Goal: Information Seeking & Learning: Learn about a topic

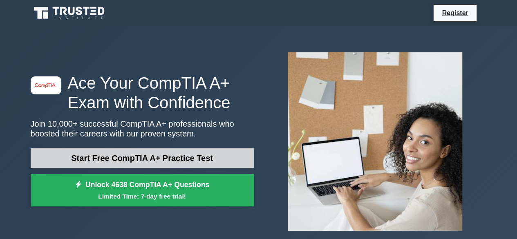
click at [171, 158] on link "Start Free CompTIA A+ Practice Test" at bounding box center [142, 158] width 223 height 20
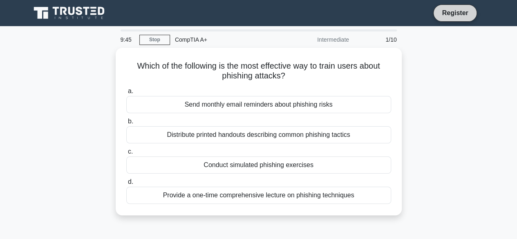
click at [455, 13] on link "Register" at bounding box center [454, 13] width 36 height 10
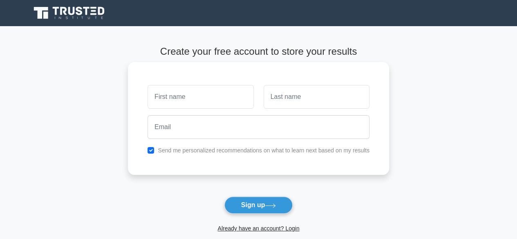
click at [186, 99] on input "text" at bounding box center [200, 97] width 106 height 24
type input "wihib dayib"
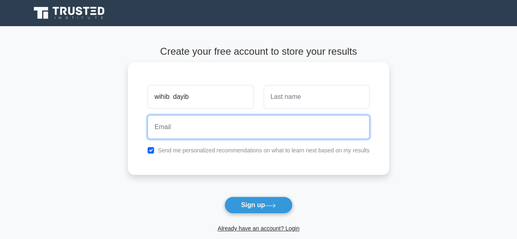
click at [189, 132] on input "email" at bounding box center [258, 127] width 222 height 24
type input "taani090@gmail.com"
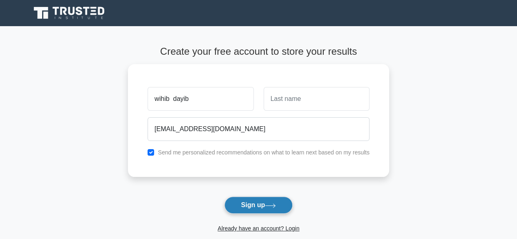
click at [252, 205] on button "Sign up" at bounding box center [258, 204] width 69 height 17
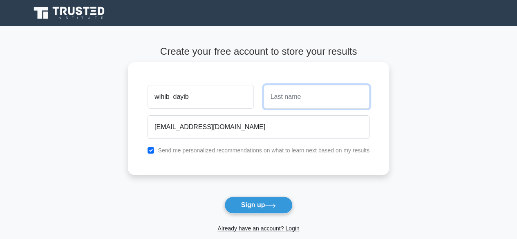
click at [287, 103] on input "text" at bounding box center [316, 97] width 106 height 24
click at [285, 101] on input "text" at bounding box center [316, 97] width 106 height 24
click at [277, 97] on input "text" at bounding box center [316, 97] width 106 height 24
type input "I"
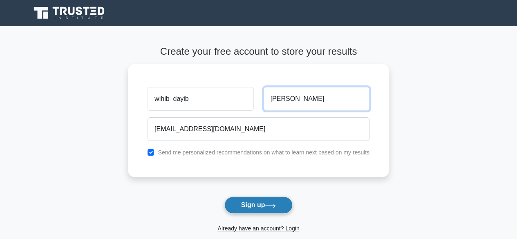
type input "ibrahim"
click at [256, 200] on button "Sign up" at bounding box center [258, 204] width 69 height 17
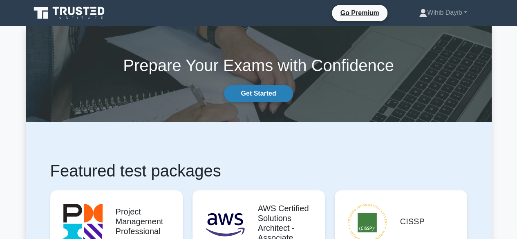
click at [258, 95] on link "Get Started" at bounding box center [258, 93] width 69 height 17
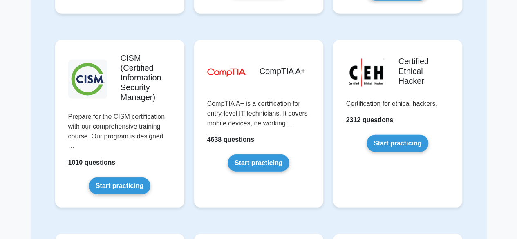
scroll to position [1140, 0]
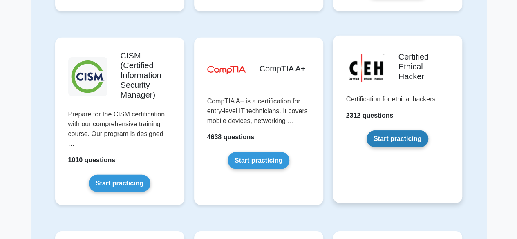
click at [394, 138] on link "Start practicing" at bounding box center [397, 138] width 62 height 17
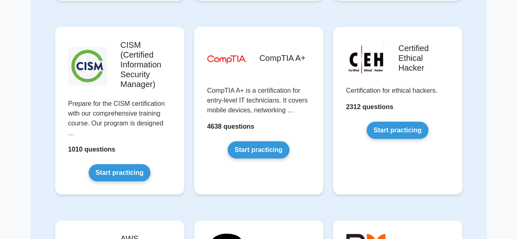
scroll to position [1178, 0]
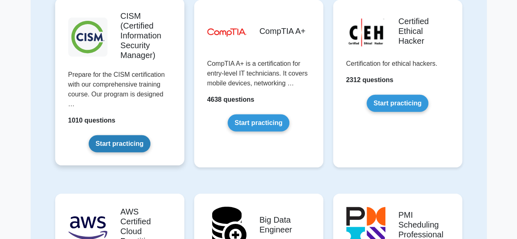
click at [120, 135] on link "Start practicing" at bounding box center [120, 143] width 62 height 17
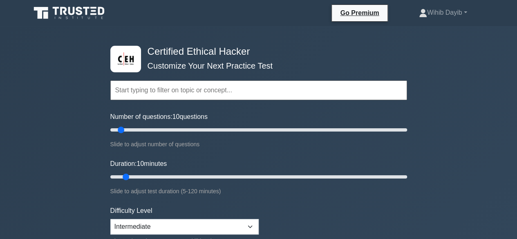
click at [178, 93] on input "text" at bounding box center [258, 90] width 296 height 20
click at [180, 92] on input "text" at bounding box center [258, 90] width 296 height 20
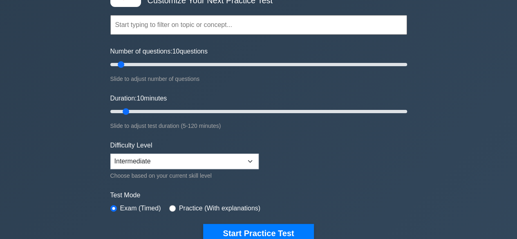
scroll to position [127, 0]
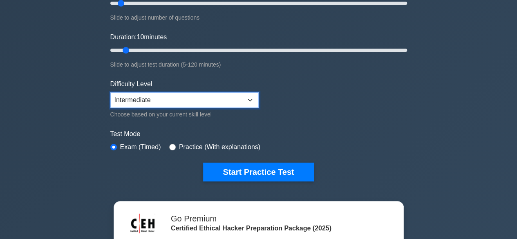
click at [252, 97] on select "Beginner Intermediate Expert" at bounding box center [184, 100] width 148 height 16
click at [110, 92] on select "Beginner Intermediate Expert" at bounding box center [184, 100] width 148 height 16
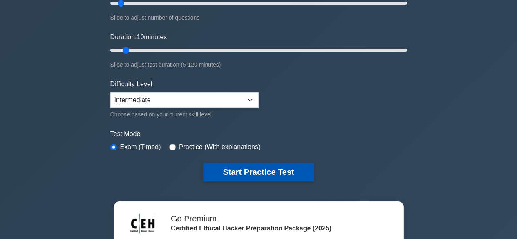
click at [255, 170] on button "Start Practice Test" at bounding box center [258, 172] width 110 height 19
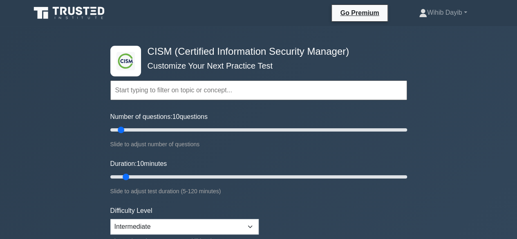
click at [183, 94] on input "text" at bounding box center [258, 90] width 296 height 20
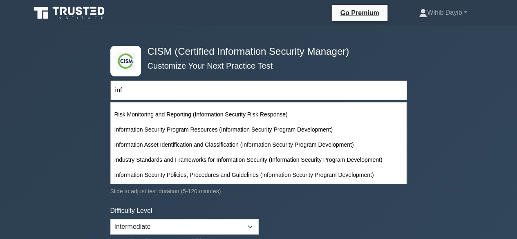
scroll to position [259, 0]
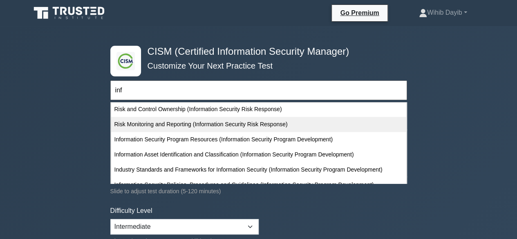
click at [269, 126] on div "Risk Monitoring and Reporting (Information Security Risk Response)" at bounding box center [258, 124] width 295 height 15
type input "Risk Monitoring and Reporting (Information Security Risk Response)"
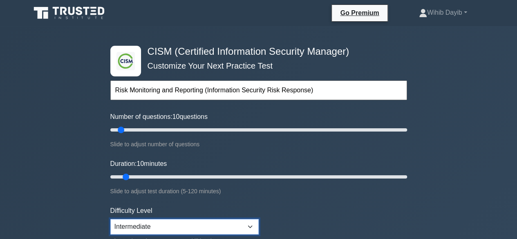
click at [252, 225] on select "Beginner Intermediate Expert" at bounding box center [184, 227] width 148 height 16
click at [110, 219] on select "Beginner Intermediate Expert" at bounding box center [184, 227] width 148 height 16
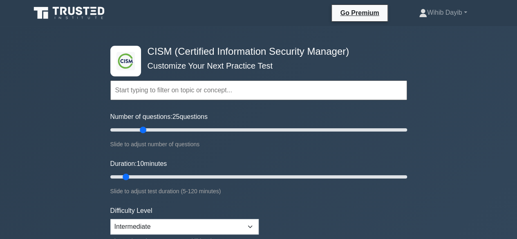
type input "25"
click at [143, 129] on input "Number of questions: 25 questions" at bounding box center [258, 130] width 296 height 10
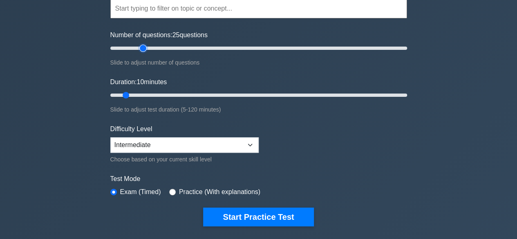
scroll to position [125, 0]
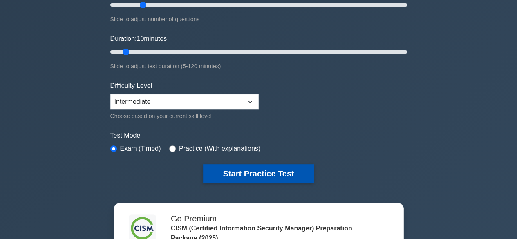
click at [245, 168] on button "Start Practice Test" at bounding box center [258, 173] width 110 height 19
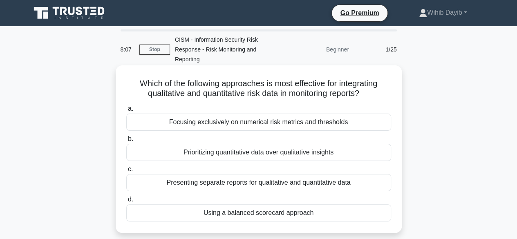
click at [139, 120] on div "Focusing exclusively on numerical risk metrics and thresholds" at bounding box center [258, 122] width 265 height 17
click at [126, 111] on input "a. Focusing exclusively on numerical risk metrics and thresholds" at bounding box center [126, 108] width 0 height 5
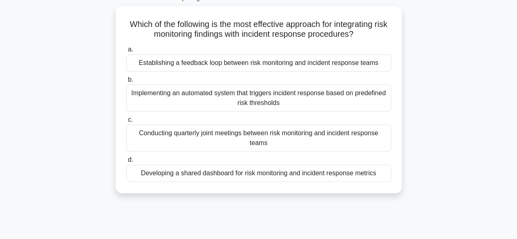
scroll to position [64, 0]
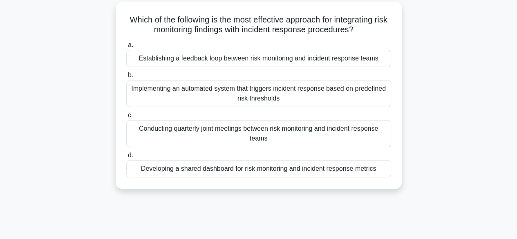
click at [358, 169] on div "Developing a shared dashboard for risk monitoring and incident response metrics" at bounding box center [258, 168] width 265 height 17
click at [126, 158] on input "d. Developing a shared dashboard for risk monitoring and incident response metr…" at bounding box center [126, 155] width 0 height 5
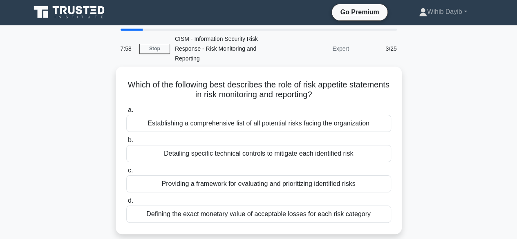
scroll to position [0, 0]
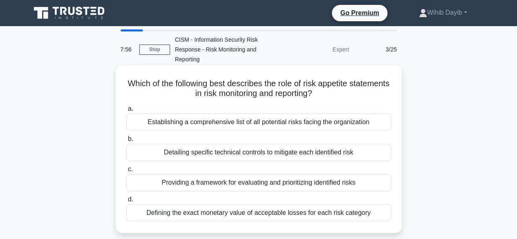
click at [328, 125] on div "Establishing a comprehensive list of all potential risks facing the organization" at bounding box center [258, 122] width 265 height 17
click at [126, 111] on input "a. Establishing a comprehensive list of all potential risks facing the organiza…" at bounding box center [126, 108] width 0 height 5
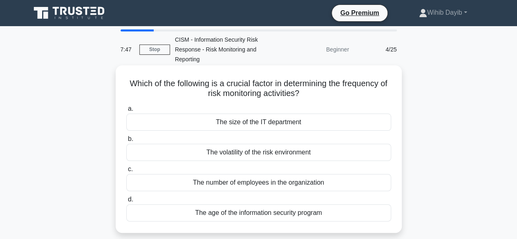
click at [265, 183] on div "The number of employees in the organization" at bounding box center [258, 182] width 265 height 17
click at [126, 172] on input "c. The number of employees in the organization" at bounding box center [126, 169] width 0 height 5
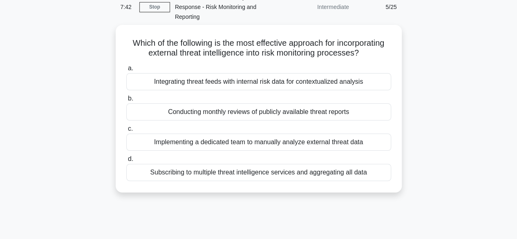
scroll to position [43, 0]
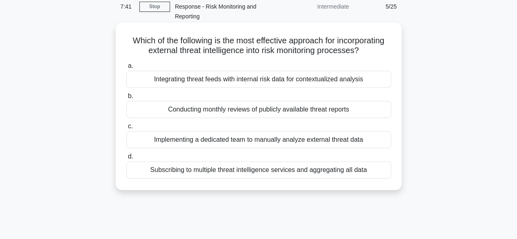
click at [267, 143] on div "Implementing a dedicated team to manually analyze external threat data" at bounding box center [258, 139] width 265 height 17
click at [126, 129] on input "c. Implementing a dedicated team to manually analyze external threat data" at bounding box center [126, 126] width 0 height 5
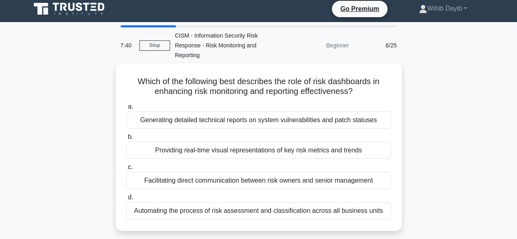
scroll to position [0, 0]
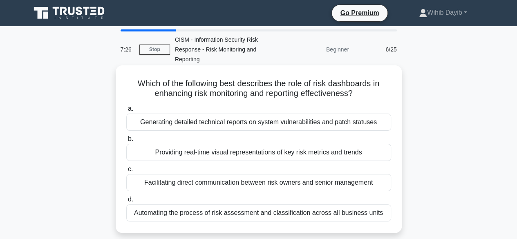
click at [211, 183] on div "Facilitating direct communication between risk owners and senior management" at bounding box center [258, 182] width 265 height 17
click at [126, 172] on input "c. Facilitating direct communication between risk owners and senior management" at bounding box center [126, 169] width 0 height 5
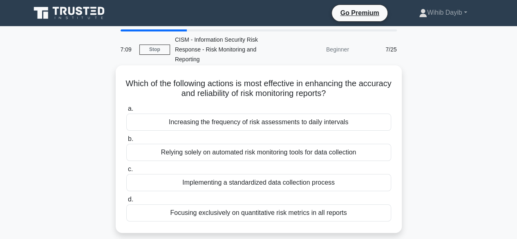
click at [189, 125] on div "Increasing the frequency of risk assessments to daily intervals" at bounding box center [258, 122] width 265 height 17
click at [126, 111] on input "a. Increasing the frequency of risk assessments to daily intervals" at bounding box center [126, 108] width 0 height 5
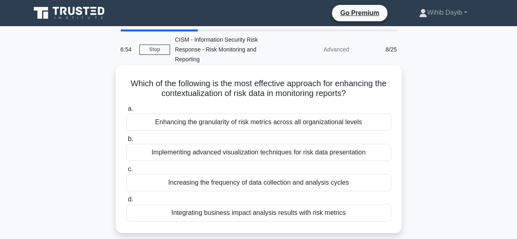
click at [238, 184] on div "Increasing the frequency of data collection and analysis cycles" at bounding box center [258, 182] width 265 height 17
click at [126, 172] on input "c. Increasing the frequency of data collection and analysis cycles" at bounding box center [126, 169] width 0 height 5
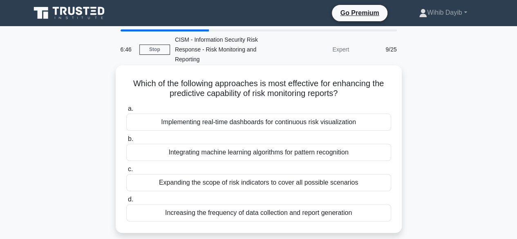
click at [245, 125] on div "Implementing real-time dashboards for continuous risk visualization" at bounding box center [258, 122] width 265 height 17
click at [126, 111] on input "a. Implementing real-time dashboards for continuous risk visualization" at bounding box center [126, 108] width 0 height 5
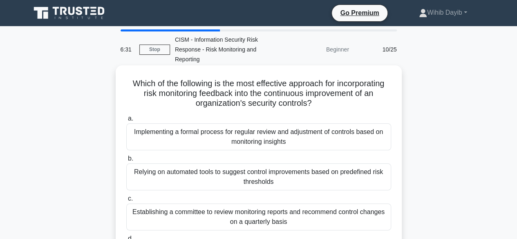
click at [233, 143] on div "Implementing a formal process for regular review and adjustment of controls bas…" at bounding box center [258, 136] width 265 height 27
click at [126, 121] on input "a. Implementing a formal process for regular review and adjustment of controls …" at bounding box center [126, 118] width 0 height 5
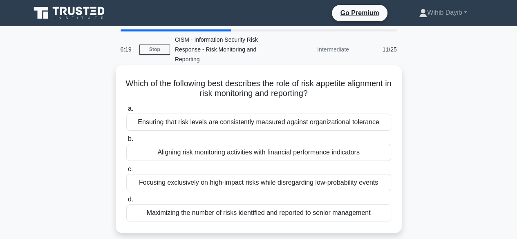
click at [233, 123] on div "Ensuring that risk levels are consistently measured against organizational tole…" at bounding box center [258, 122] width 265 height 17
click at [126, 111] on input "a. Ensuring that risk levels are consistently measured against organizational t…" at bounding box center [126, 108] width 0 height 5
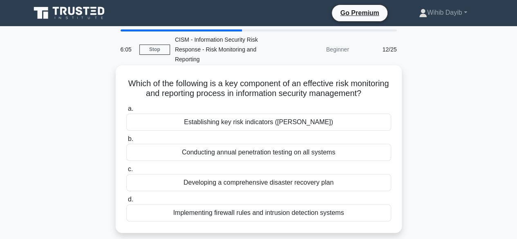
click at [258, 191] on div "Developing a comprehensive disaster recovery plan" at bounding box center [258, 182] width 265 height 17
click at [126, 172] on input "c. Developing a comprehensive disaster recovery plan" at bounding box center [126, 169] width 0 height 5
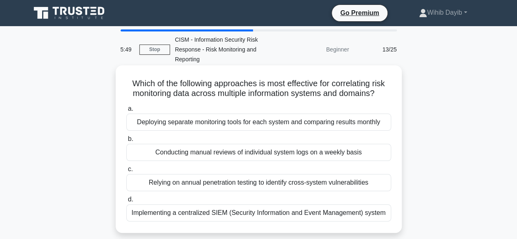
click at [232, 122] on div "Deploying separate monitoring tools for each system and comparing results month…" at bounding box center [258, 122] width 265 height 17
click at [126, 111] on input "a. Deploying separate monitoring tools for each system and comparing results mo…" at bounding box center [126, 108] width 0 height 5
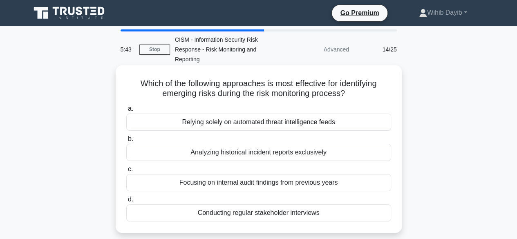
click at [219, 124] on div "Relying solely on automated threat intelligence feeds" at bounding box center [258, 122] width 265 height 17
click at [126, 111] on input "a. Relying solely on automated threat intelligence feeds" at bounding box center [126, 108] width 0 height 5
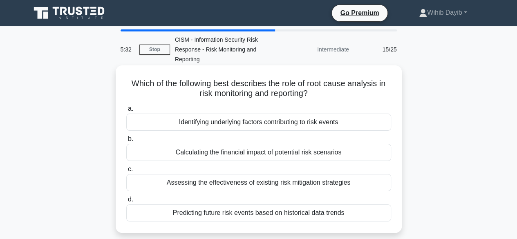
click at [248, 152] on div "Calculating the financial impact of potential risk scenarios" at bounding box center [258, 152] width 265 height 17
click at [126, 142] on input "b. Calculating the financial impact of potential risk scenarios" at bounding box center [126, 138] width 0 height 5
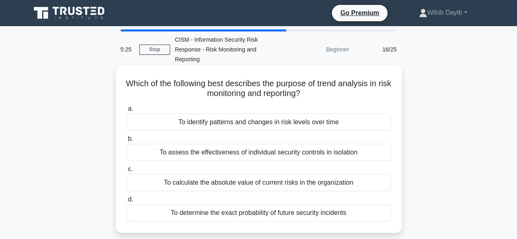
click at [232, 127] on div "To identify patterns and changes in risk levels over time" at bounding box center [258, 122] width 265 height 17
click at [126, 111] on input "a. To identify patterns and changes in risk levels over time" at bounding box center [126, 108] width 0 height 5
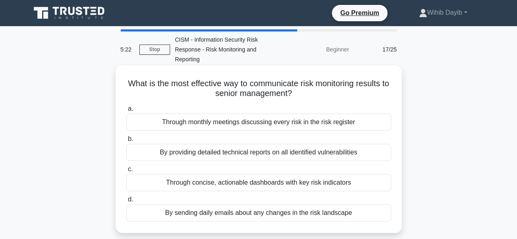
click at [218, 122] on div "Through monthly meetings discussing every risk in the risk register" at bounding box center [258, 122] width 265 height 17
click at [126, 111] on input "a. Through monthly meetings discussing every risk in the risk register" at bounding box center [126, 108] width 0 height 5
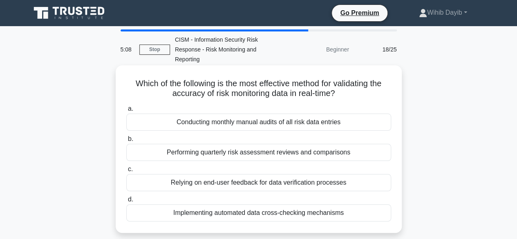
click at [269, 183] on div "Relying on end-user feedback for data verification processes" at bounding box center [258, 182] width 265 height 17
click at [126, 172] on input "c. Relying on end-user feedback for data verification processes" at bounding box center [126, 169] width 0 height 5
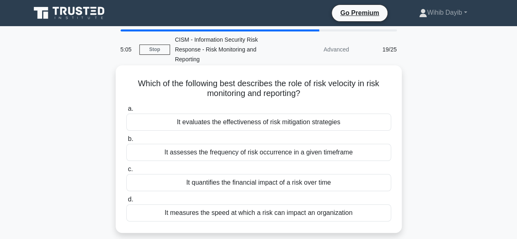
click at [238, 120] on div "It evaluates the effectiveness of risk mitigation strategies" at bounding box center [258, 122] width 265 height 17
click at [126, 111] on input "a. It evaluates the effectiveness of risk mitigation strategies" at bounding box center [126, 108] width 0 height 5
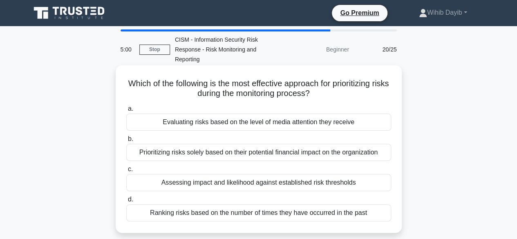
click at [235, 125] on div "Evaluating risks based on the level of media attention they receive" at bounding box center [258, 122] width 265 height 17
click at [126, 111] on input "a. Evaluating risks based on the level of media attention they receive" at bounding box center [126, 108] width 0 height 5
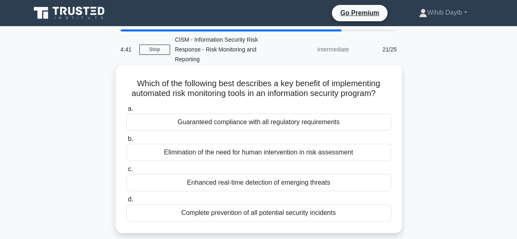
click at [275, 131] on div "Guaranteed compliance with all regulatory requirements" at bounding box center [258, 122] width 265 height 17
click at [126, 111] on input "a. Guaranteed compliance with all regulatory requirements" at bounding box center [126, 108] width 0 height 5
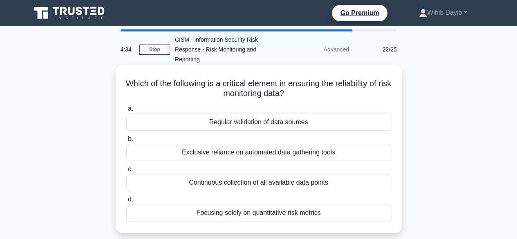
click at [268, 127] on div "Regular validation of data sources" at bounding box center [258, 122] width 265 height 17
click at [126, 111] on input "a. Regular validation of data sources" at bounding box center [126, 108] width 0 height 5
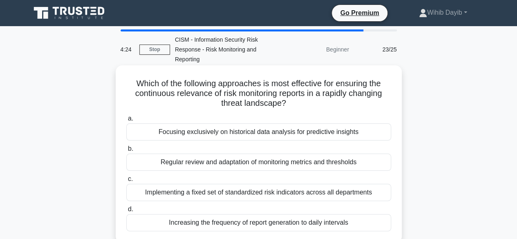
click at [256, 134] on div "Focusing exclusively on historical data analysis for predictive insights" at bounding box center [258, 131] width 265 height 17
click at [126, 121] on input "a. Focusing exclusively on historical data analysis for predictive insights" at bounding box center [126, 118] width 0 height 5
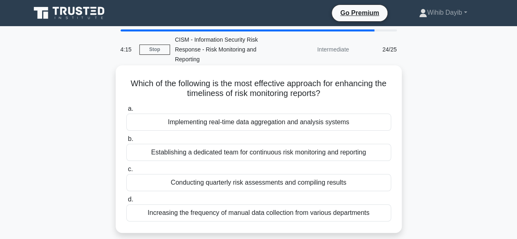
click at [269, 126] on div "Implementing real-time data aggregation and analysis systems" at bounding box center [258, 122] width 265 height 17
click at [126, 111] on input "a. Implementing real-time data aggregation and analysis systems" at bounding box center [126, 108] width 0 height 5
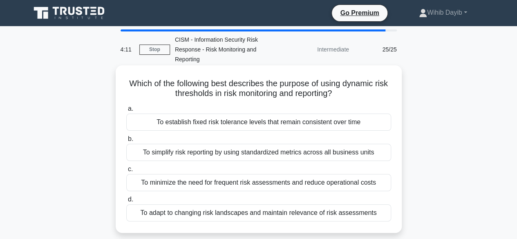
click at [257, 122] on div "To establish fixed risk tolerance levels that remain consistent over time" at bounding box center [258, 122] width 265 height 17
click at [126, 111] on input "a. To establish fixed risk tolerance levels that remain consistent over time" at bounding box center [126, 108] width 0 height 5
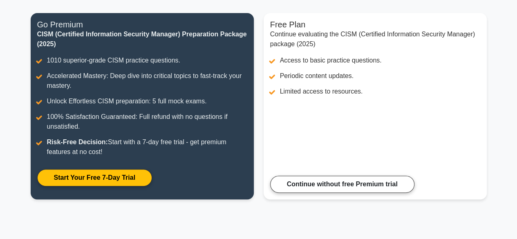
scroll to position [98, 0]
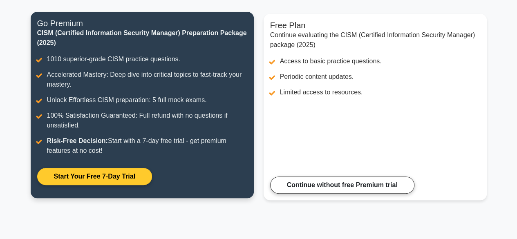
click at [120, 174] on link "Start Your Free 7-Day Trial" at bounding box center [94, 176] width 115 height 17
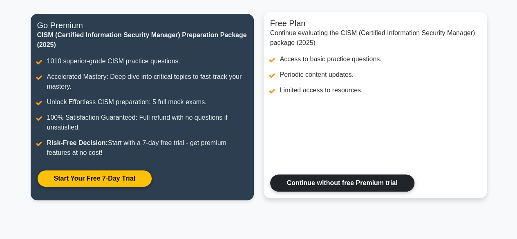
click at [316, 184] on link "Continue without free Premium trial" at bounding box center [342, 182] width 144 height 17
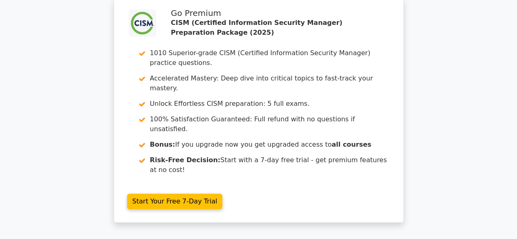
scroll to position [1846, 0]
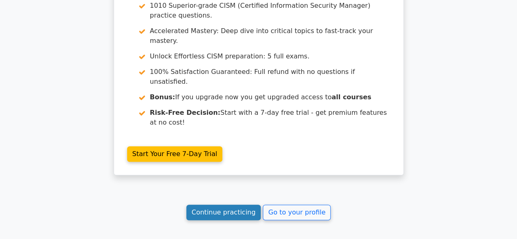
click at [230, 205] on link "Continue practicing" at bounding box center [223, 213] width 75 height 16
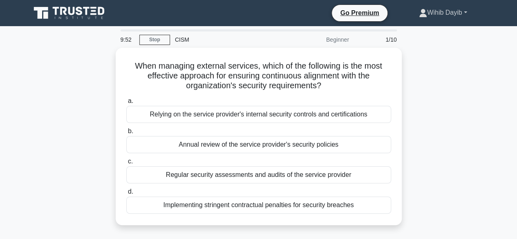
click at [464, 10] on link "Wihib Dayib" at bounding box center [442, 12] width 87 height 16
click at [256, 15] on div "Go Premium Wihib Dayib Profile Settings Profile Settings Go Premium Wihib Dayib…" at bounding box center [301, 12] width 371 height 17
